Goal: Navigation & Orientation: Find specific page/section

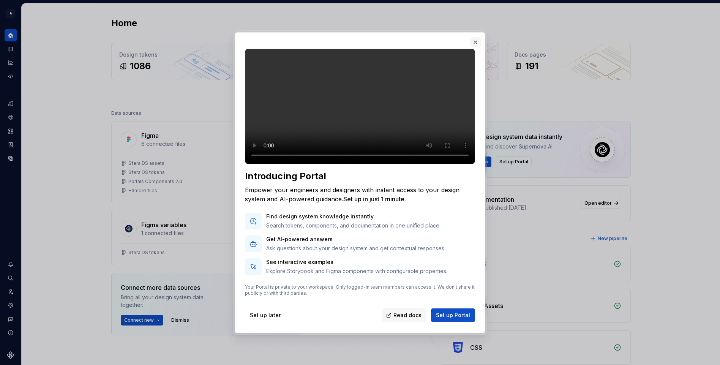
click at [474, 37] on button "button" at bounding box center [475, 42] width 11 height 11
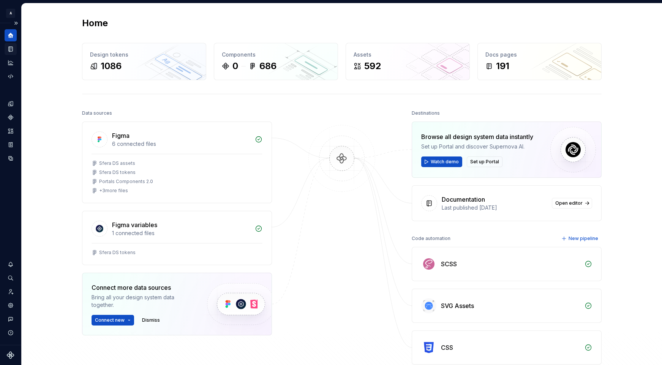
click at [9, 48] on icon "Documentation" at bounding box center [11, 49] width 4 height 5
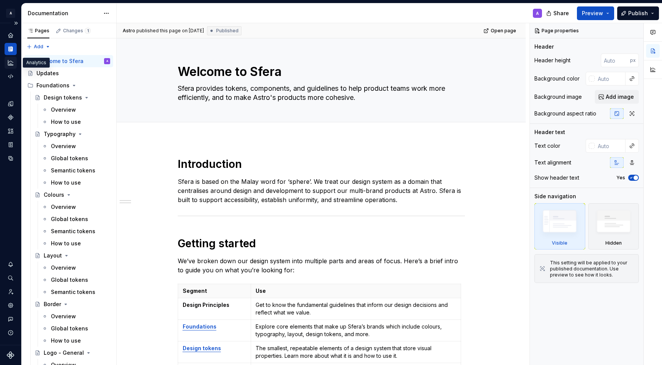
click at [6, 65] on div "Analytics" at bounding box center [11, 63] width 12 height 12
type textarea "*"
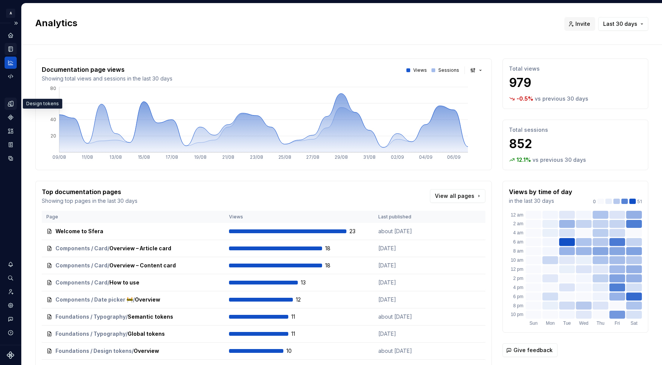
click at [11, 105] on icon "Design tokens" at bounding box center [12, 103] width 2 height 5
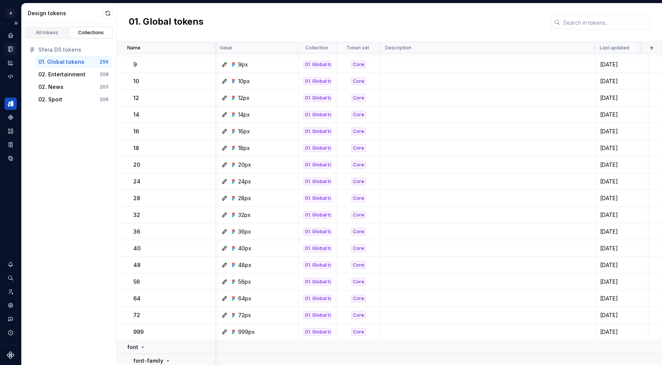
scroll to position [0, 0]
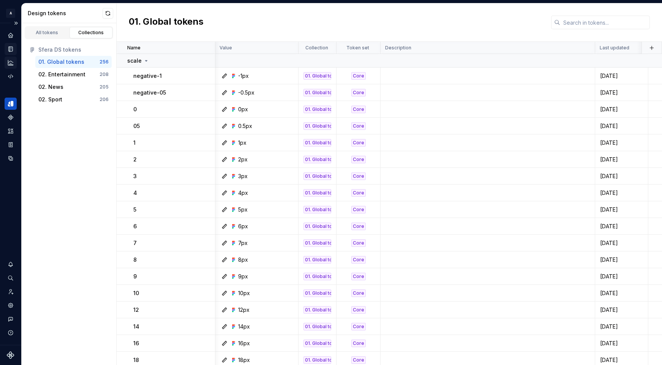
click at [12, 63] on icon "Analytics" at bounding box center [10, 62] width 7 height 7
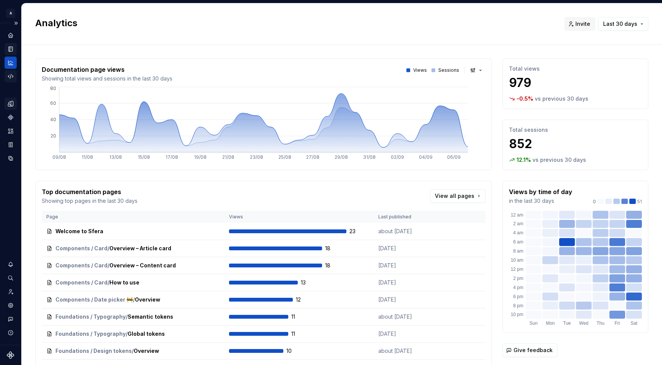
click at [7, 77] on icon "Code automation" at bounding box center [10, 76] width 7 height 7
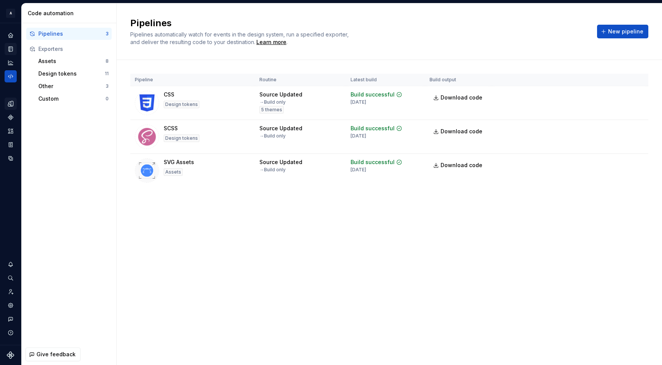
click at [9, 101] on icon "Design tokens" at bounding box center [10, 103] width 7 height 7
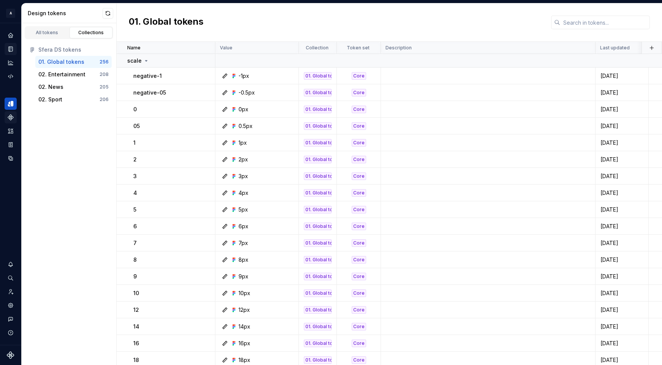
click at [9, 116] on icon "Components" at bounding box center [10, 117] width 7 height 7
